Goal: Information Seeking & Learning: Learn about a topic

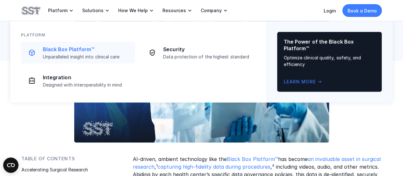
click at [56, 53] on div "Black Box Platform™ Unparalleled insight into clinical care" at bounding box center [87, 53] width 89 height 14
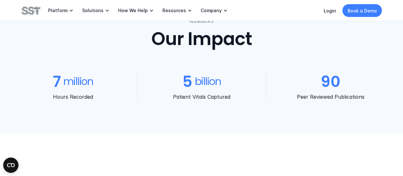
scroll to position [503, 0]
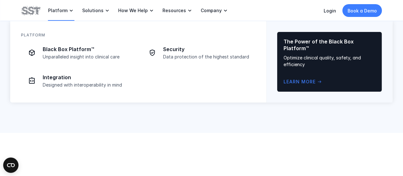
click at [62, 13] on p "Platform" at bounding box center [57, 11] width 19 height 6
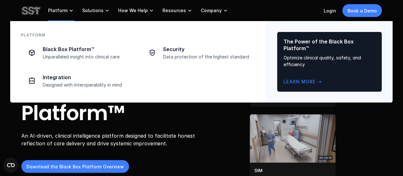
click at [69, 10] on icon at bounding box center [71, 10] width 6 height 6
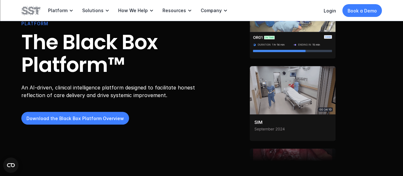
scroll to position [48, 0]
